Goal: Transaction & Acquisition: Purchase product/service

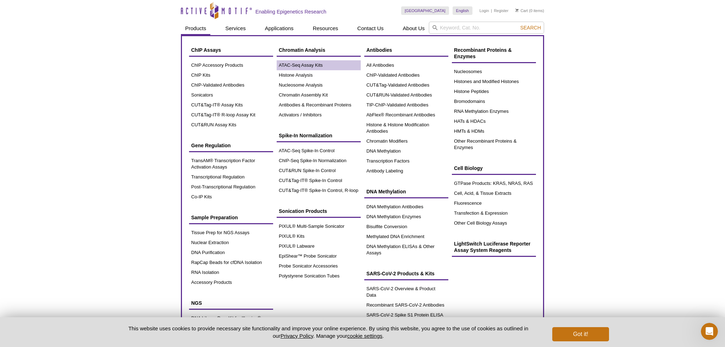
click at [308, 65] on link "ATAC-Seq Assay Kits" at bounding box center [319, 65] width 84 height 10
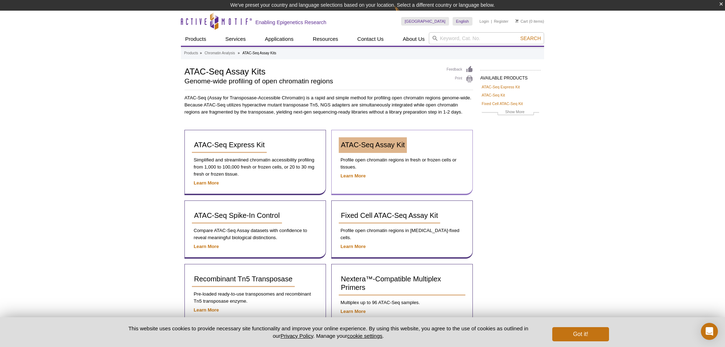
click at [394, 142] on span "ATAC-Seq Assay Kit" at bounding box center [373, 145] width 64 height 8
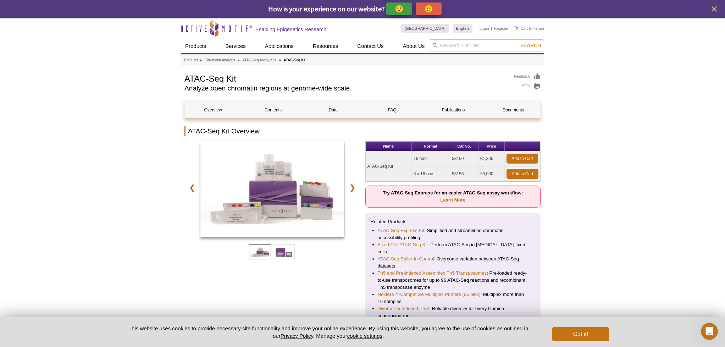
drag, startPoint x: 497, startPoint y: 160, endPoint x: 474, endPoint y: 160, distance: 23.1
click at [480, 160] on td "£1,305" at bounding box center [491, 158] width 26 height 15
click at [470, 159] on td "53150" at bounding box center [464, 158] width 28 height 15
drag, startPoint x: 470, startPoint y: 158, endPoint x: 438, endPoint y: 161, distance: 32.0
click at [451, 158] on td "53150" at bounding box center [464, 158] width 28 height 15
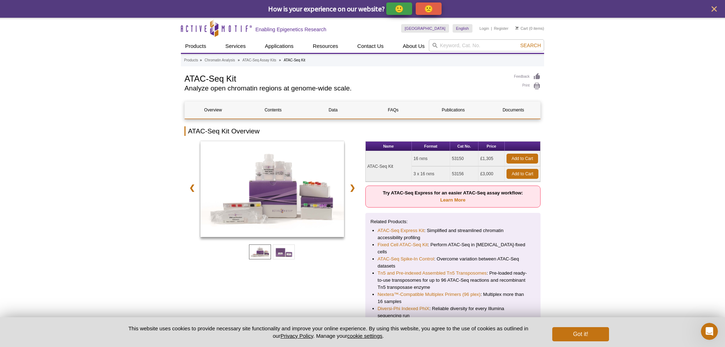
click at [390, 167] on td "ATAC-Seq Kit" at bounding box center [389, 166] width 46 height 30
drag, startPoint x: 399, startPoint y: 165, endPoint x: 368, endPoint y: 166, distance: 30.9
click at [368, 166] on td "ATAC-Seq Kit" at bounding box center [389, 166] width 46 height 30
copy td "ATAC-Seq Kit"
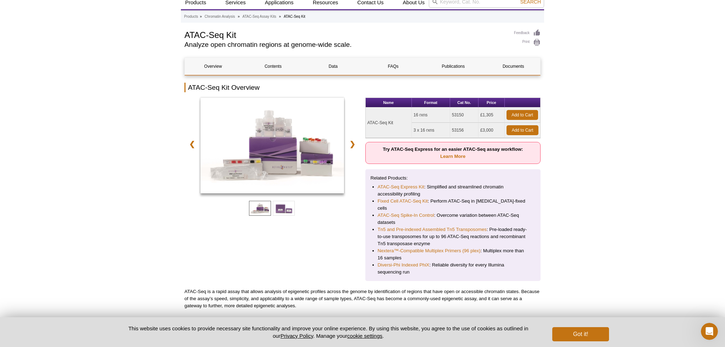
scroll to position [40, 0]
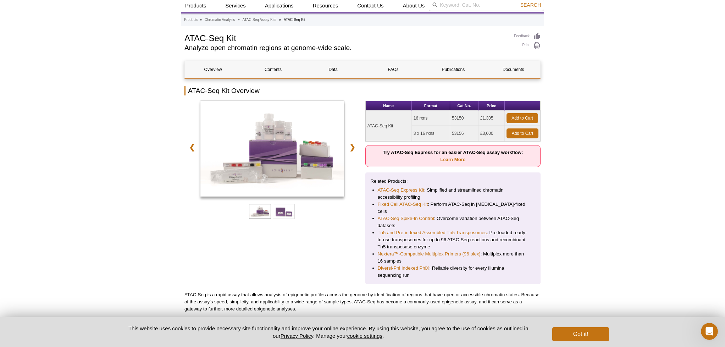
click at [467, 119] on td "53150" at bounding box center [464, 118] width 28 height 15
drag, startPoint x: 464, startPoint y: 118, endPoint x: 451, endPoint y: 118, distance: 12.8
click at [451, 118] on td "53150" at bounding box center [464, 118] width 28 height 15
copy td "53150"
click at [467, 134] on td "53156" at bounding box center [464, 133] width 28 height 15
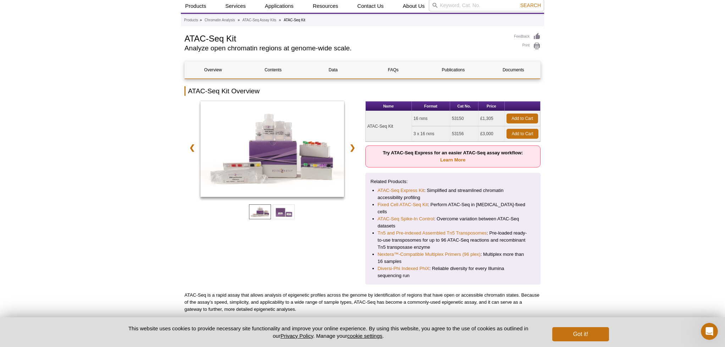
scroll to position [40, 0]
drag, startPoint x: 466, startPoint y: 133, endPoint x: 457, endPoint y: 133, distance: 8.9
click at [452, 133] on td "53156" at bounding box center [464, 133] width 28 height 15
copy td "53156"
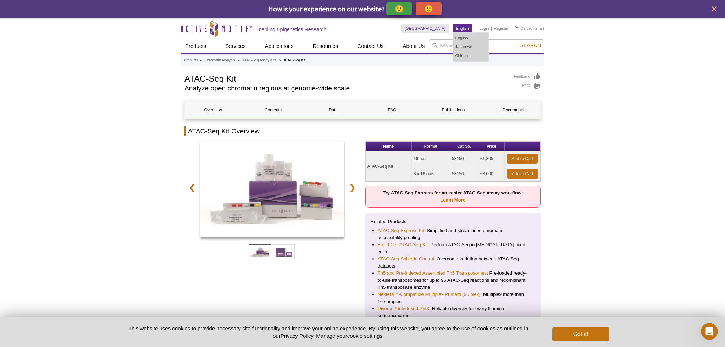
scroll to position [0, 0]
click at [530, 174] on link "Add to Cart" at bounding box center [522, 174] width 32 height 10
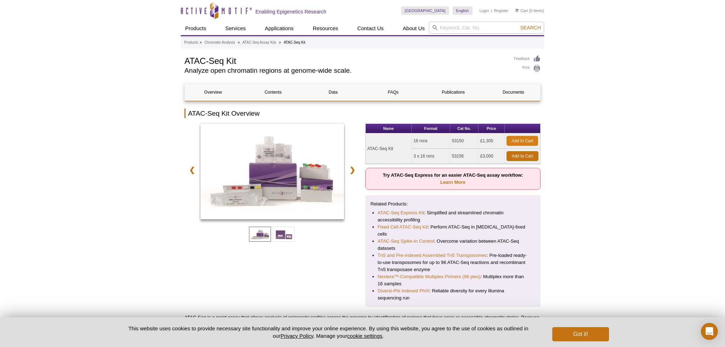
click at [521, 140] on link "Add to Cart" at bounding box center [522, 141] width 32 height 10
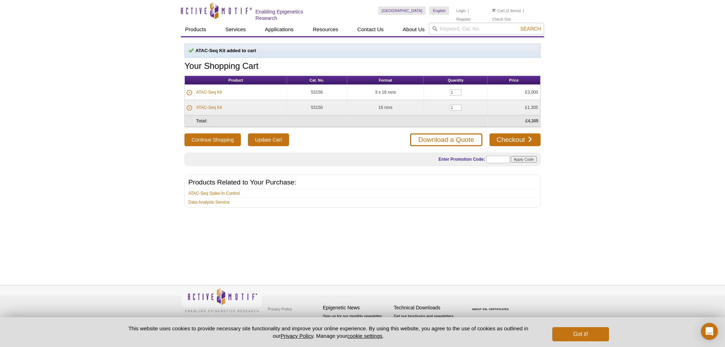
click at [191, 92] on icon at bounding box center [190, 93] width 6 height 6
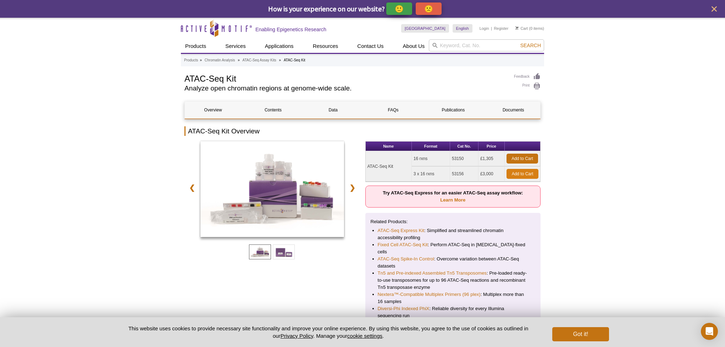
click at [528, 156] on link "Add to Cart" at bounding box center [522, 159] width 32 height 10
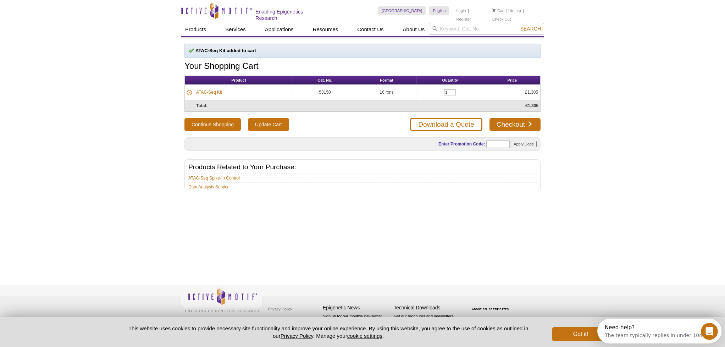
drag, startPoint x: 339, startPoint y: 89, endPoint x: 195, endPoint y: 90, distance: 144.0
click at [195, 90] on tr "ATAC-Seq Kit 53150 16 rxns 1 £1,305" at bounding box center [362, 92] width 355 height 15
copy tr "ATAC-Seq Kit 53150"
click at [349, 89] on td "53150" at bounding box center [325, 92] width 64 height 15
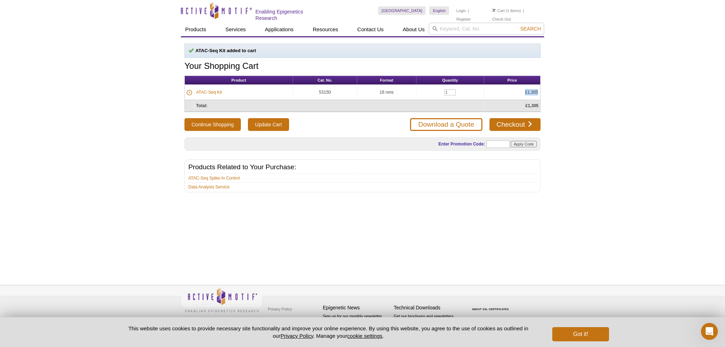
drag, startPoint x: 514, startPoint y: 93, endPoint x: 540, endPoint y: 90, distance: 25.3
click at [540, 90] on td "£1,305" at bounding box center [512, 92] width 56 height 15
copy td "£1,305"
